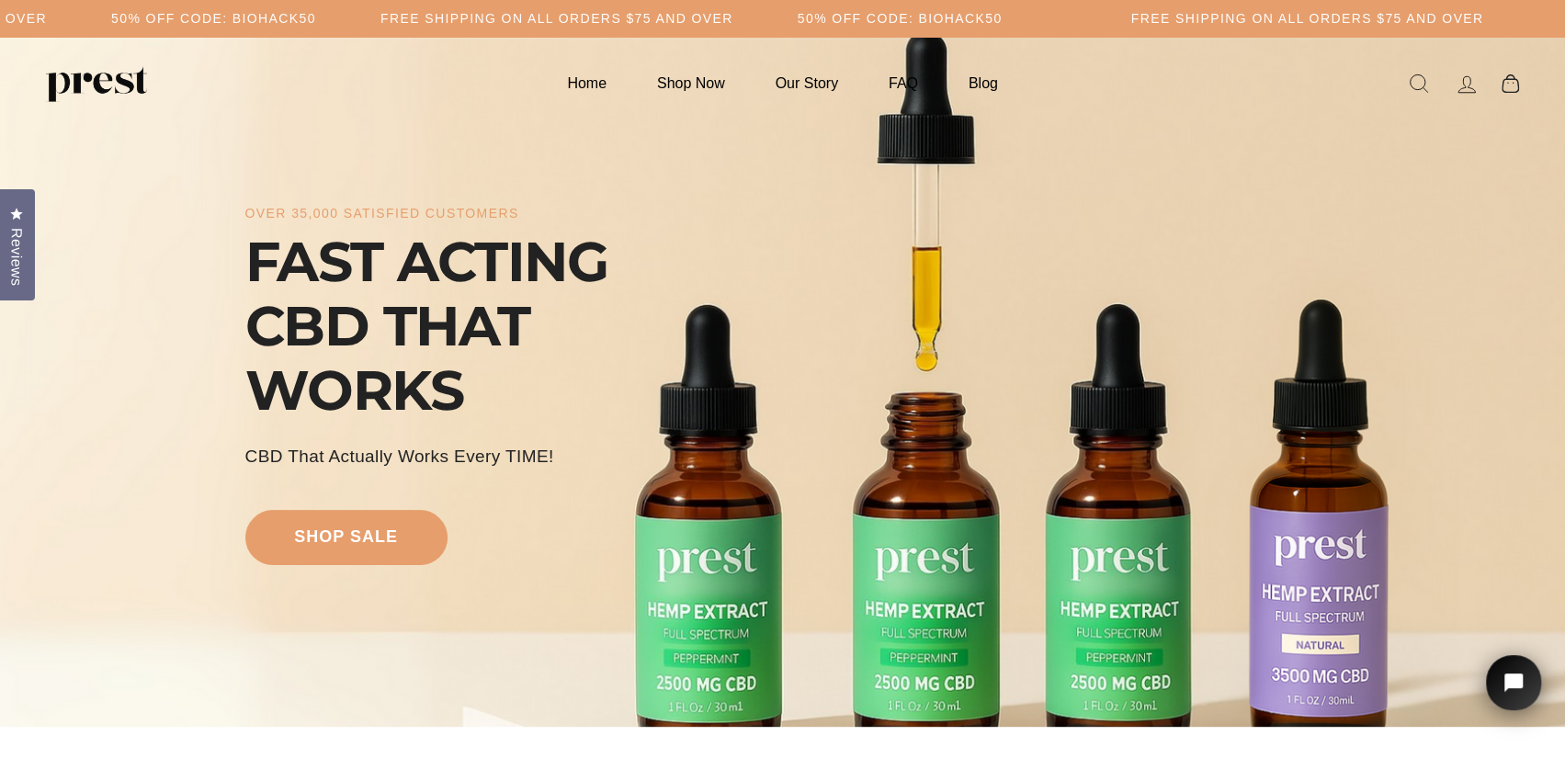
click at [1457, 88] on icon at bounding box center [1467, 85] width 26 height 26
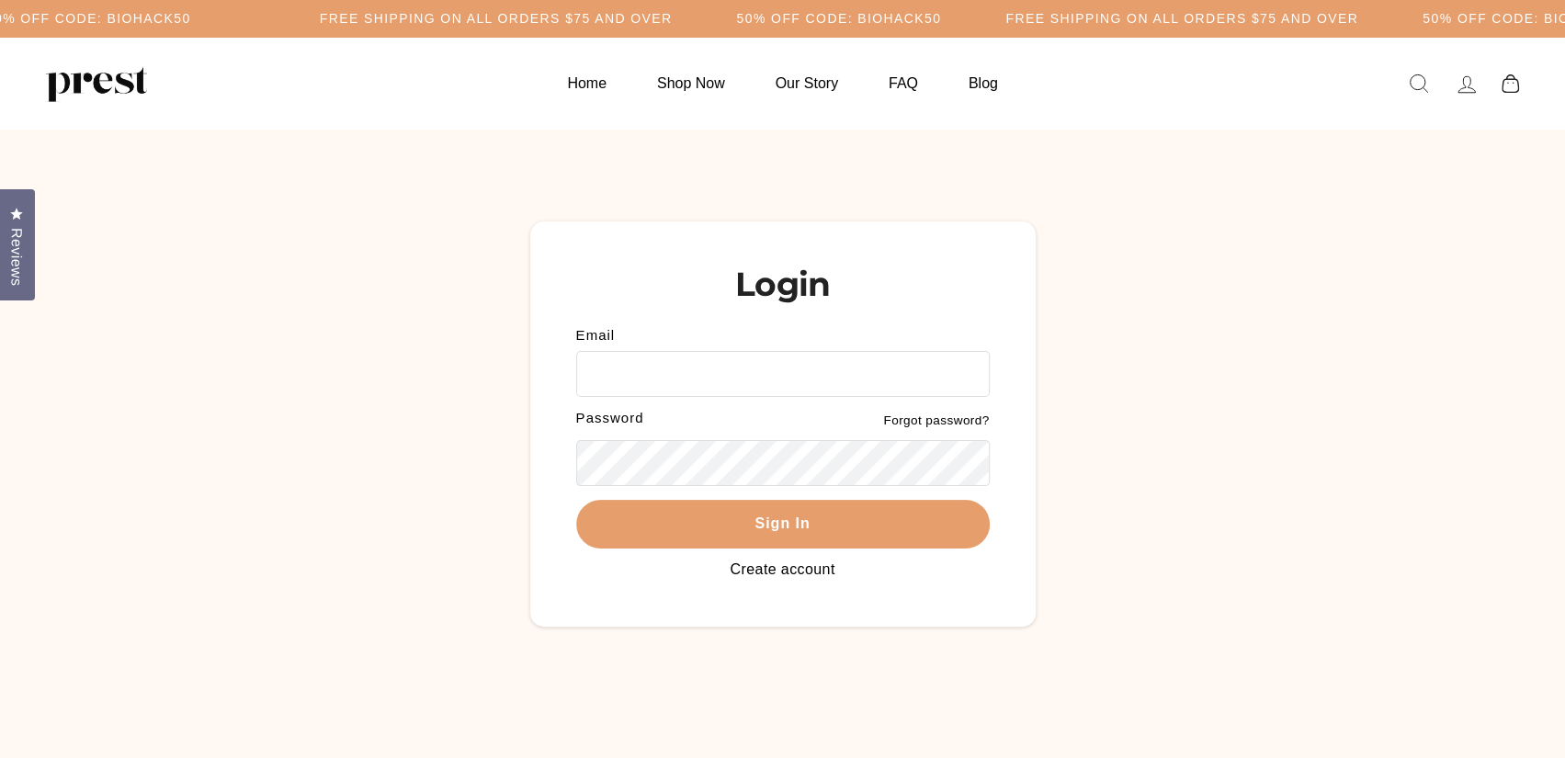
click at [791, 565] on link "Create account" at bounding box center [782, 569] width 105 height 16
